Goal: Information Seeking & Learning: Learn about a topic

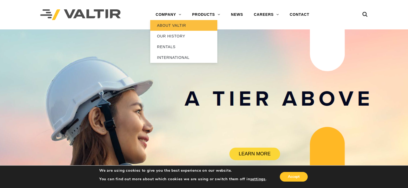
click at [166, 26] on link "ABOUT VALTIR" at bounding box center [183, 25] width 67 height 11
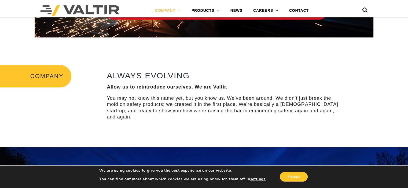
scroll to position [153, 0]
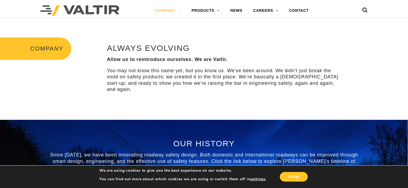
click at [145, 62] on strong "Allow us to reintroduce ourselves. We are Valtir." at bounding box center [167, 59] width 121 height 5
click at [159, 68] on p "You may not know this name yet, but you know us. We’ve been around. We didn’t j…" at bounding box center [224, 80] width 235 height 25
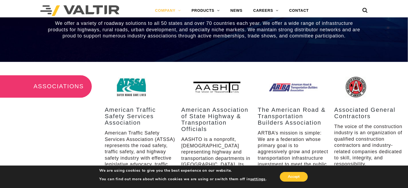
scroll to position [649, 0]
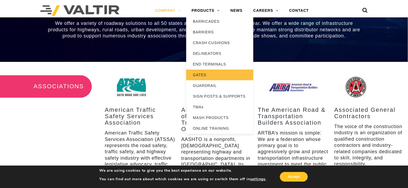
click at [206, 71] on link "GATES" at bounding box center [219, 75] width 67 height 11
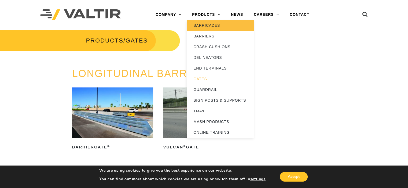
click at [210, 27] on link "BARRICADES" at bounding box center [220, 25] width 67 height 11
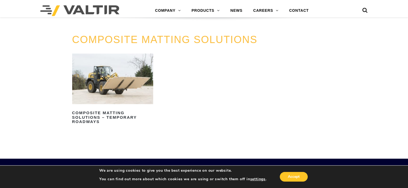
scroll to position [514, 0]
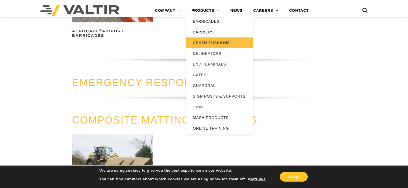
click at [214, 39] on link "CRASH CUSHIONS" at bounding box center [219, 43] width 67 height 11
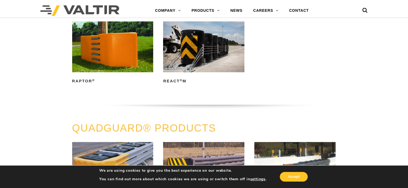
scroll to position [171, 0]
